Goal: Task Accomplishment & Management: Use online tool/utility

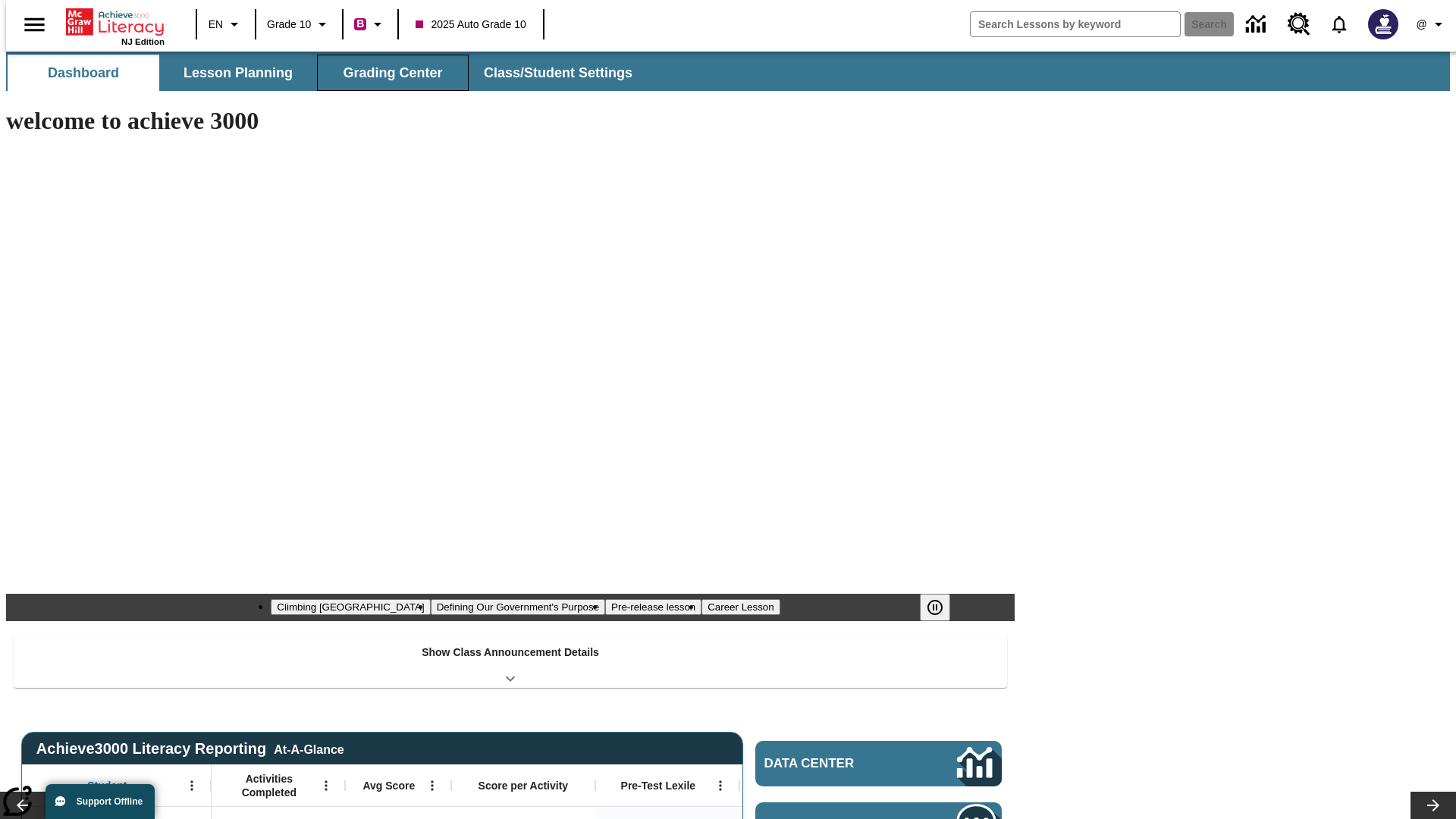
click at [387, 73] on button "Grading Center" at bounding box center [392, 73] width 151 height 37
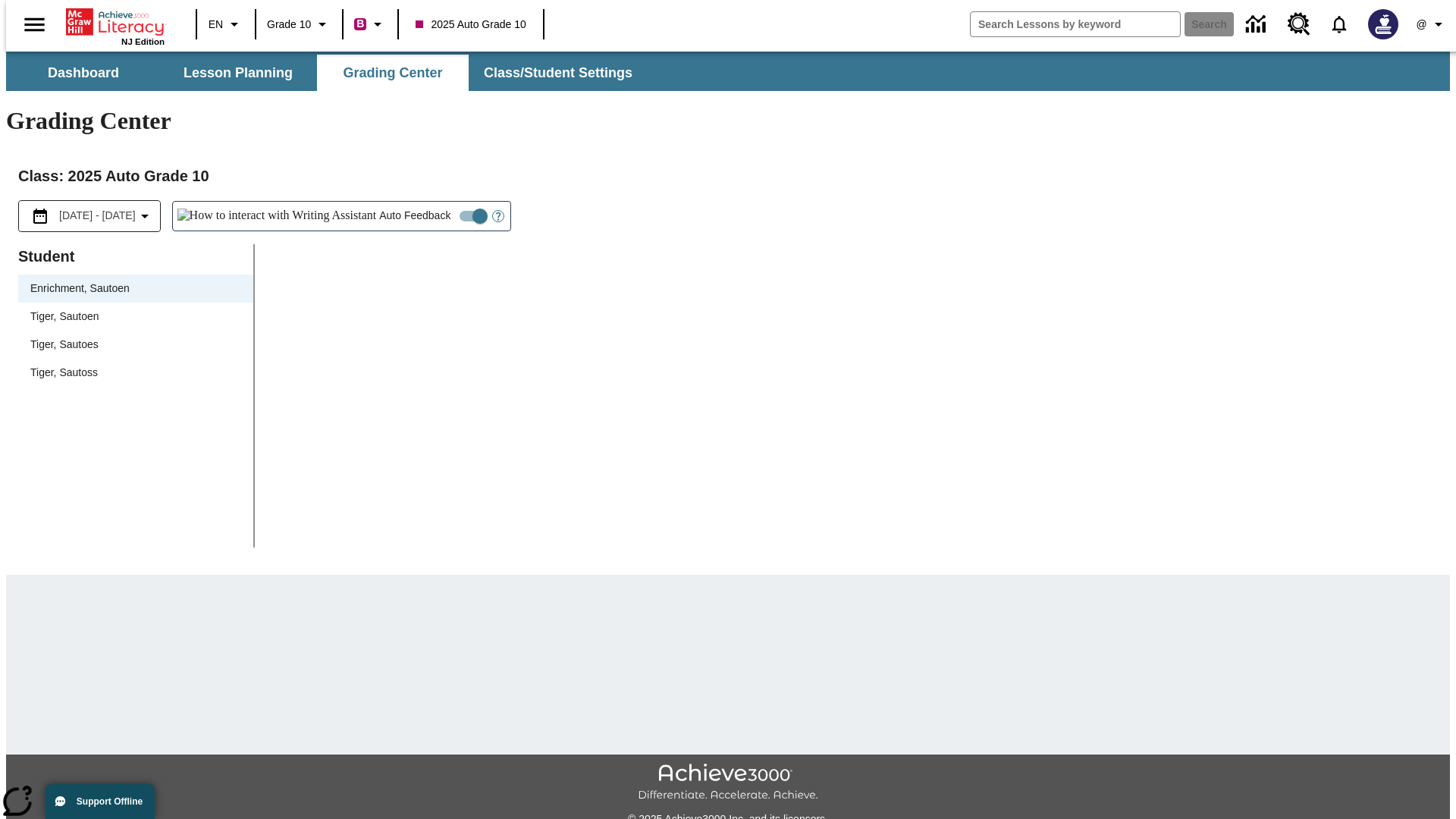
click at [130, 308] on span "Tiger, Sautoen" at bounding box center [136, 316] width 211 height 16
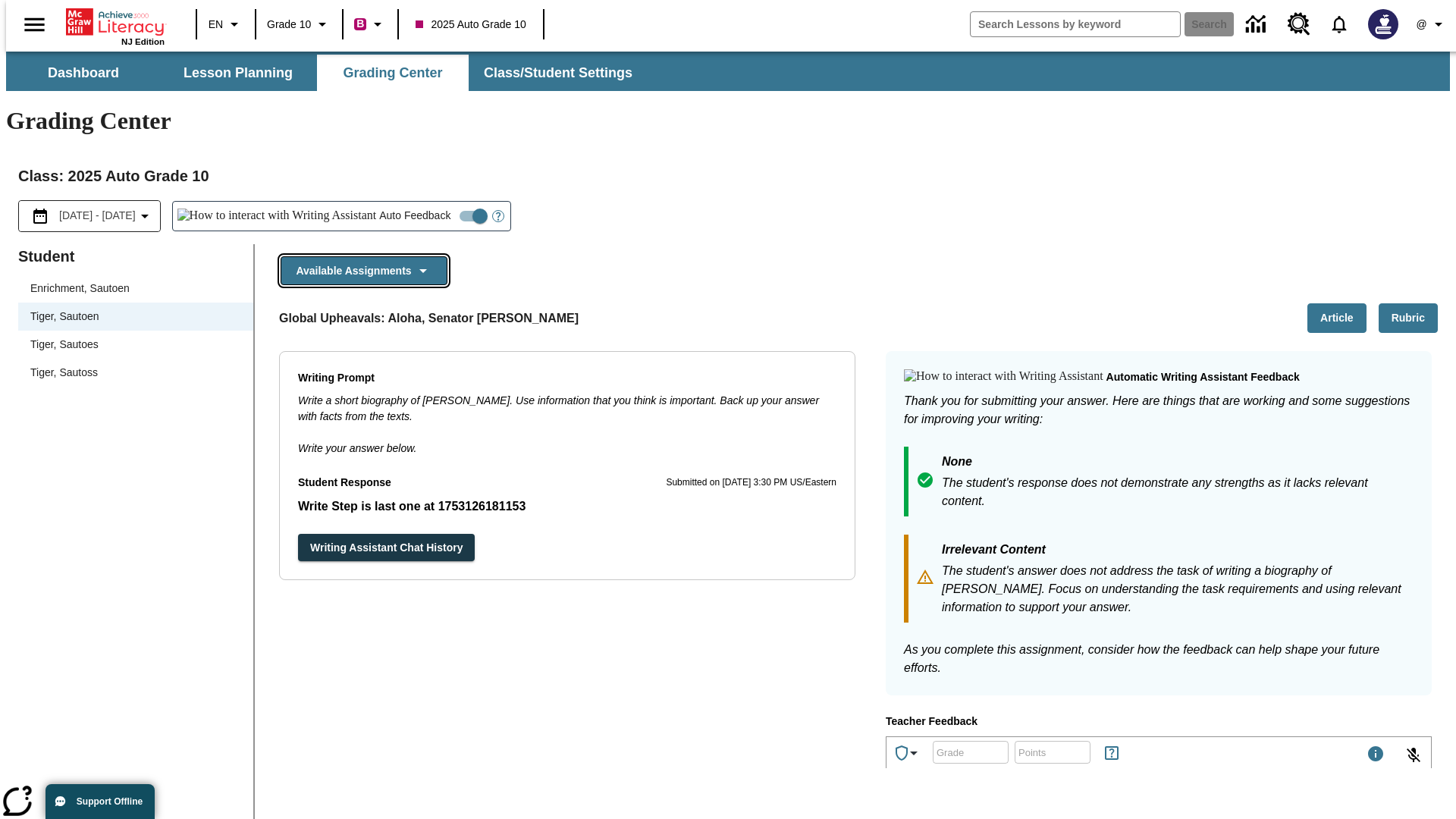
click at [360, 256] on button "Available Assignments" at bounding box center [364, 271] width 167 height 30
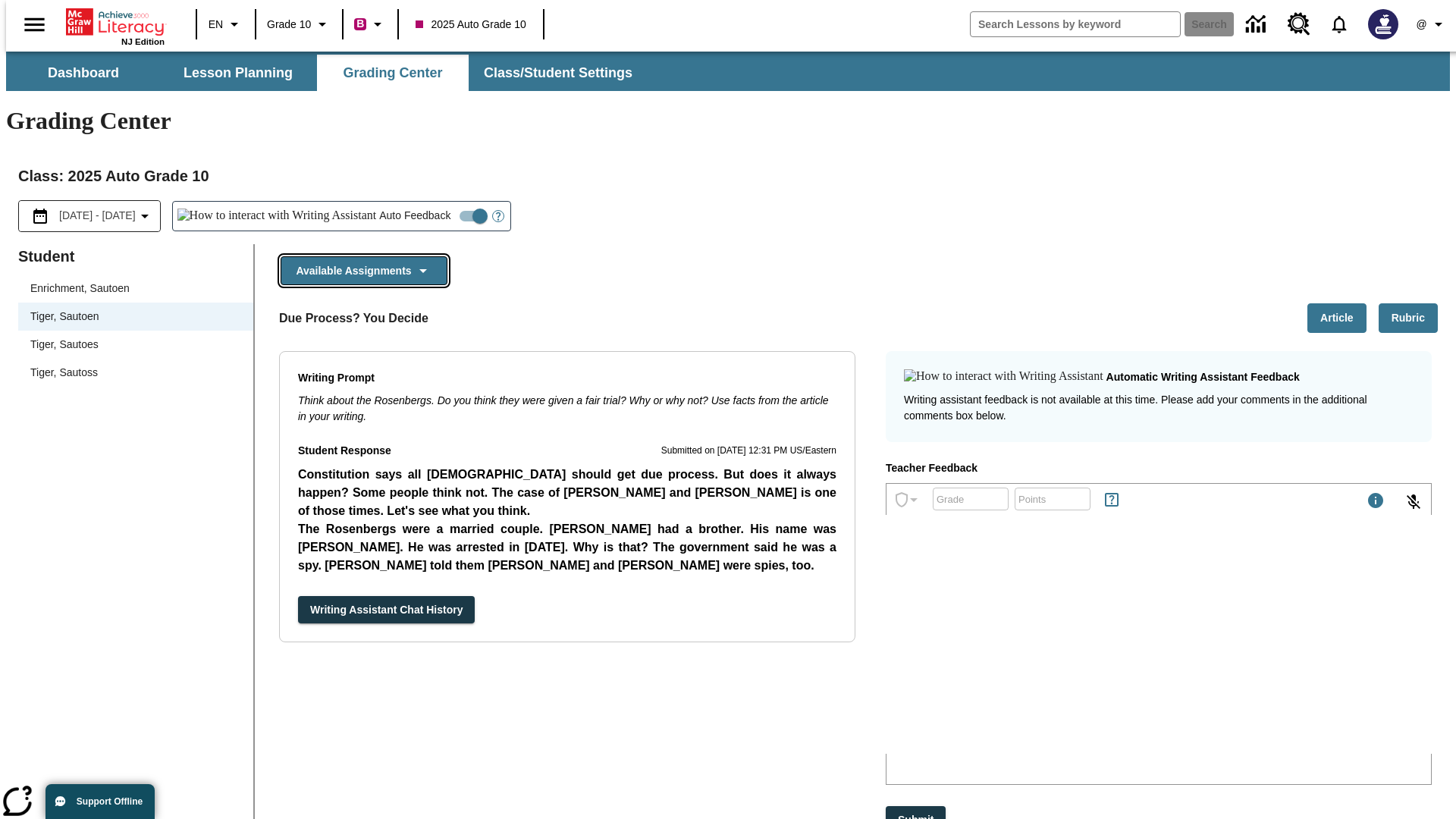
scroll to position [1200, 0]
click at [298, 596] on button "Writing Assistant Chat History" at bounding box center [386, 611] width 176 height 28
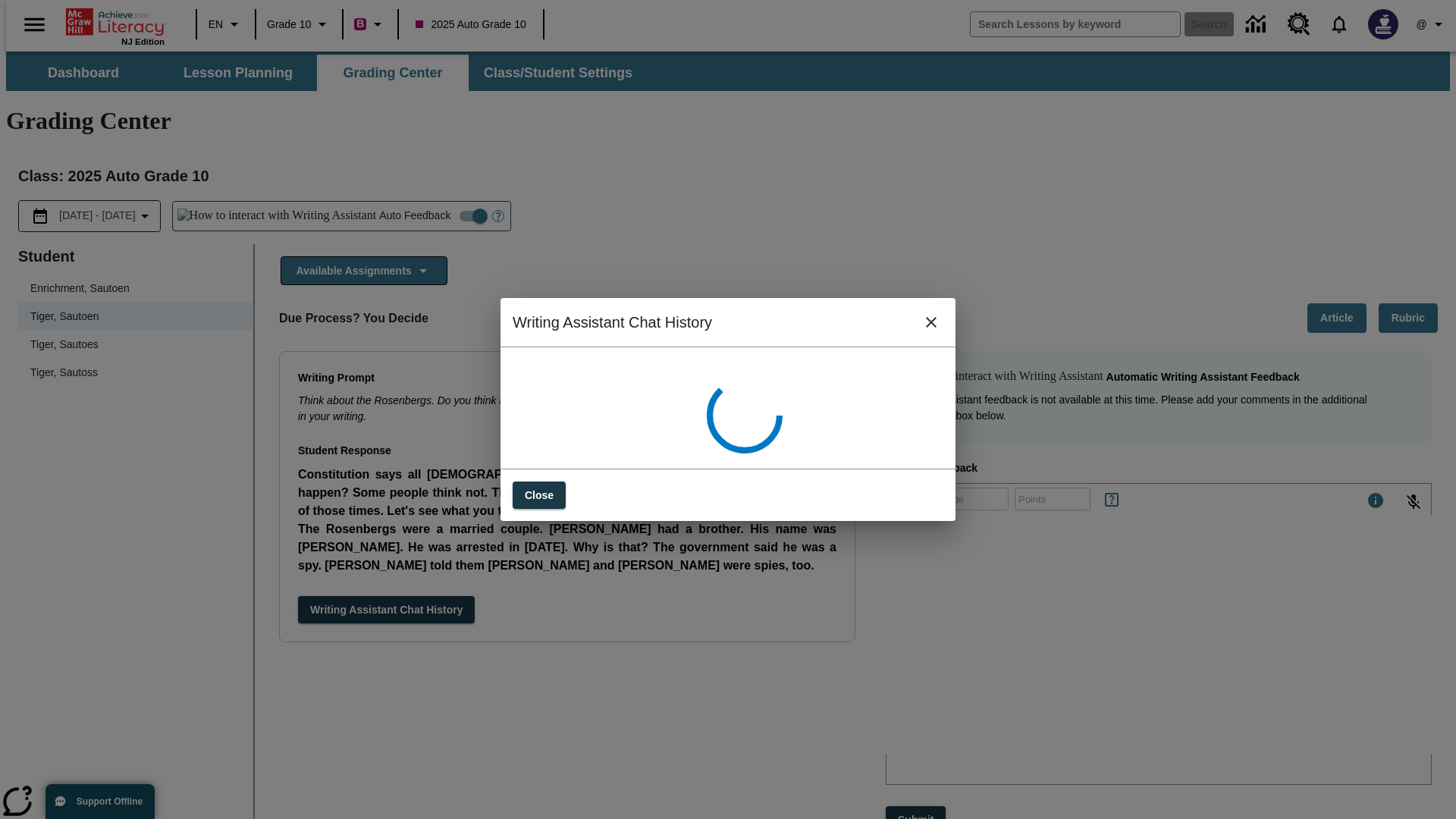
scroll to position [0, 0]
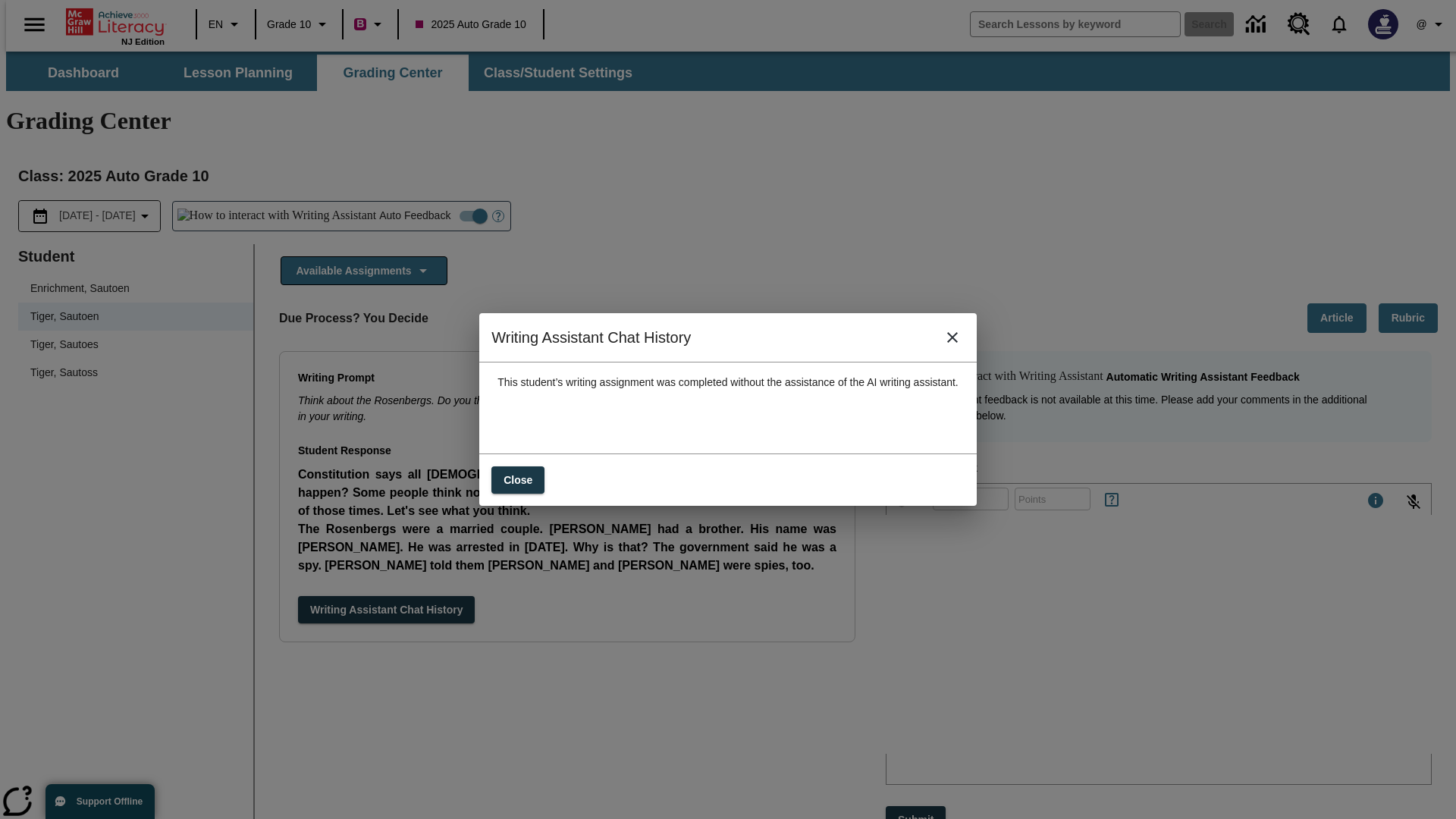
click at [957, 343] on icon "close" at bounding box center [953, 338] width 11 height 11
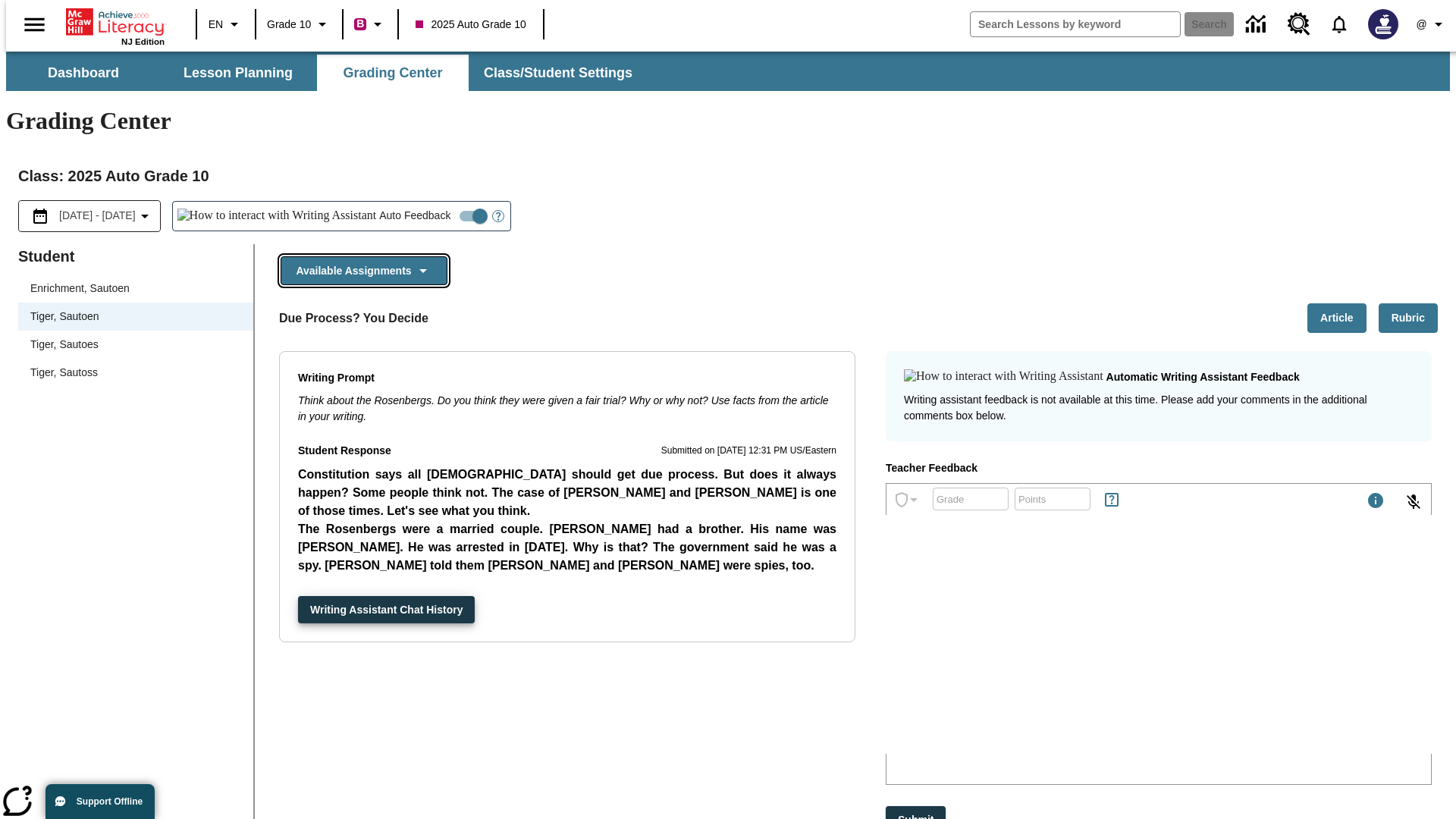
click at [360, 256] on button "Available Assignments" at bounding box center [364, 271] width 167 height 30
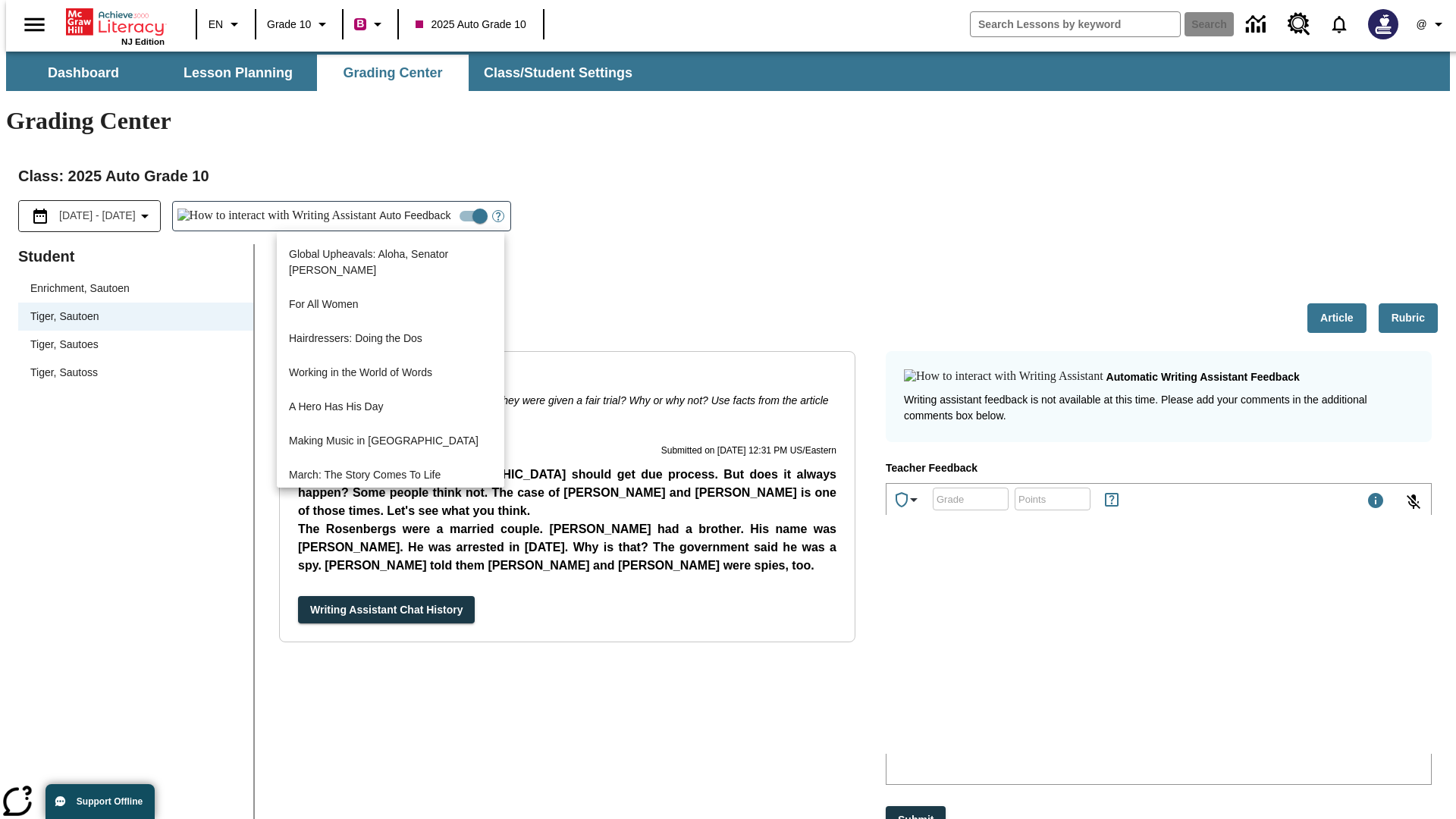
scroll to position [1089, 0]
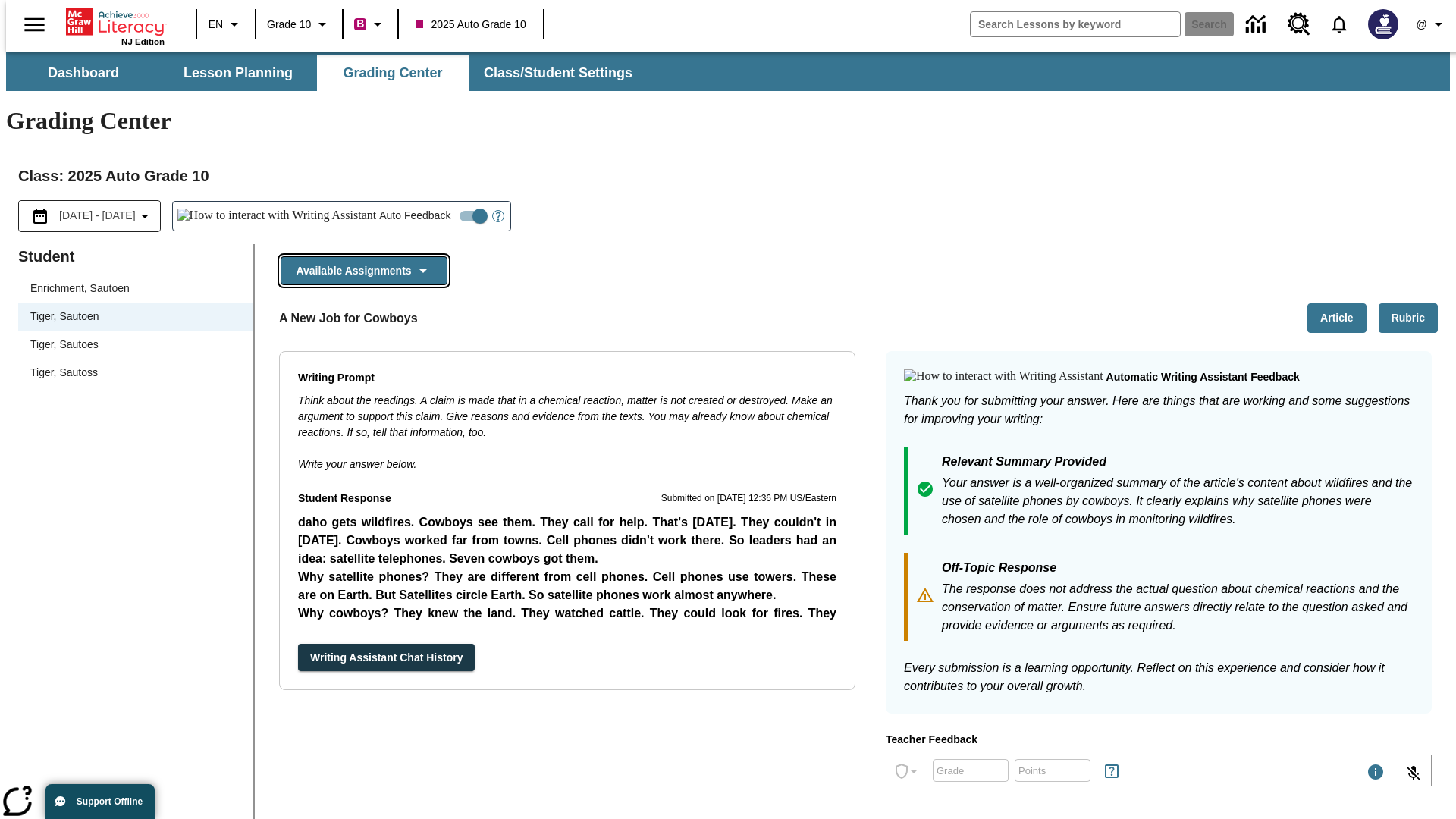
scroll to position [0, 0]
click at [298, 644] on button "Writing Assistant Chat History" at bounding box center [386, 658] width 176 height 28
